Goal: Task Accomplishment & Management: Complete application form

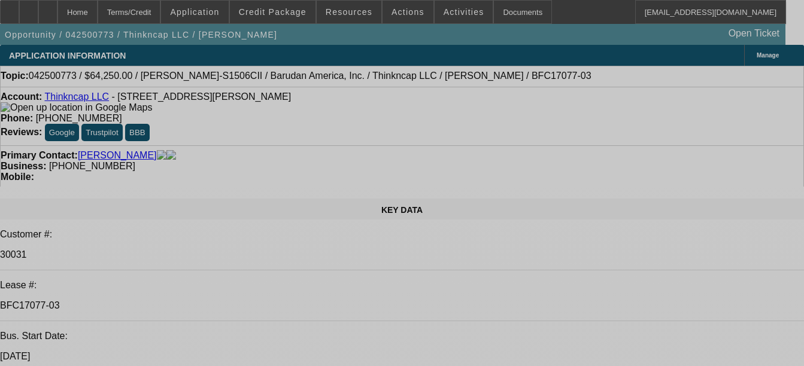
select select "0"
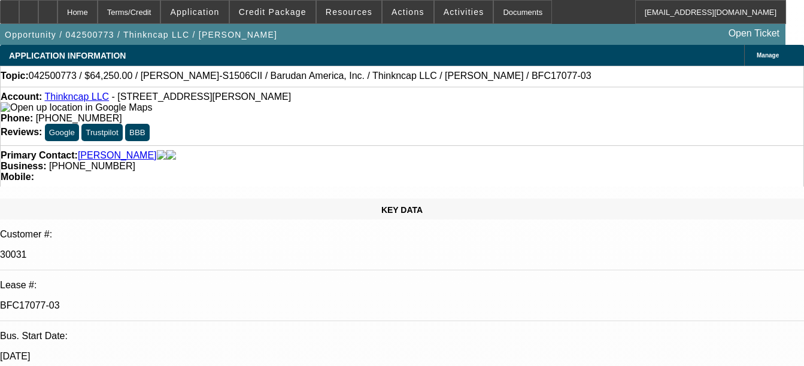
select select "0"
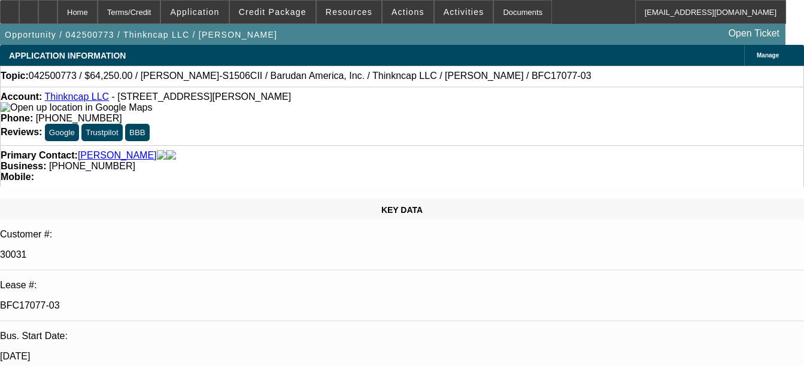
select select "0"
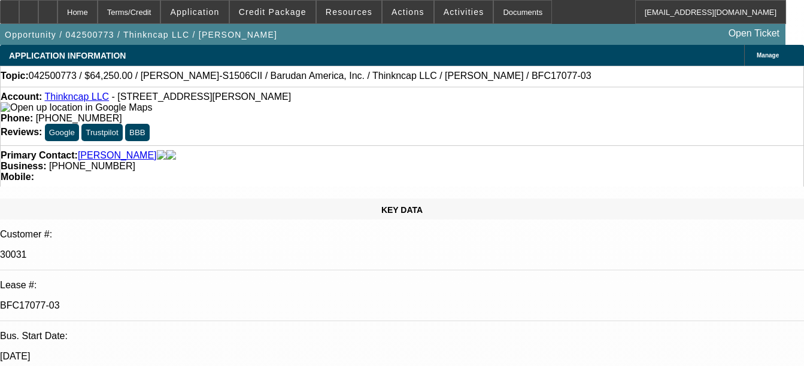
select select "0"
select select "1"
select select "2"
select select "1"
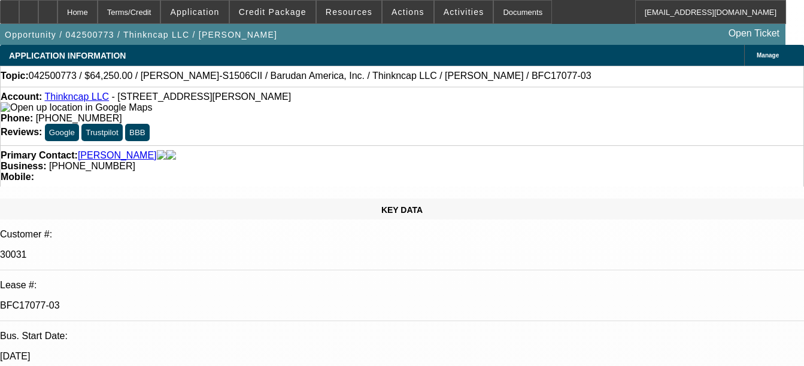
select select "1"
select select "2"
select select "1"
select select "2"
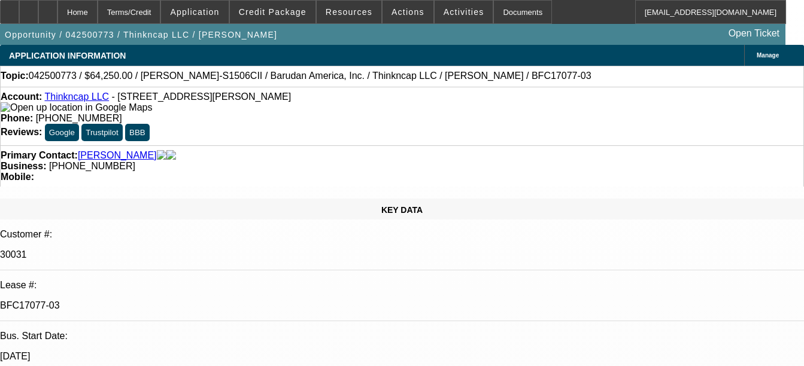
select select "1"
select select "2"
click at [503, 9] on div "Documents" at bounding box center [522, 12] width 59 height 24
